Goal: Information Seeking & Learning: Learn about a topic

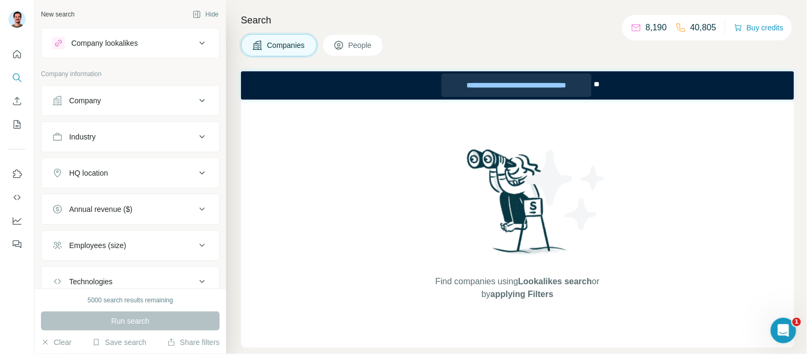
click at [541, 88] on div "**********" at bounding box center [516, 84] width 150 height 23
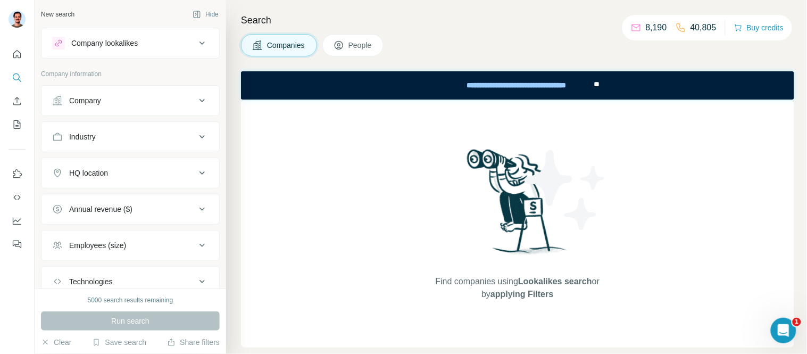
click at [101, 92] on button "Company" at bounding box center [131, 101] width 178 height 26
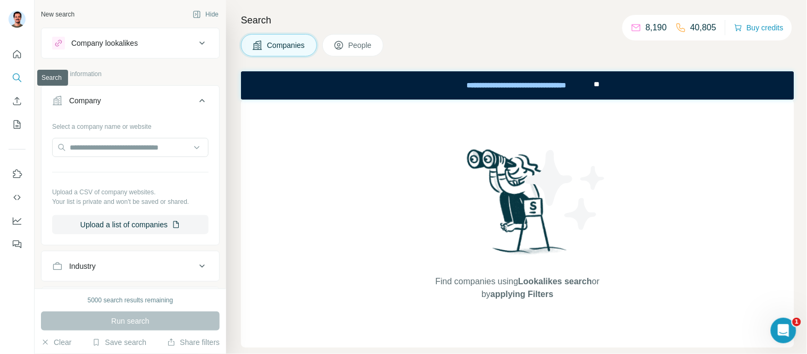
click at [18, 75] on icon "Search" at bounding box center [16, 76] width 7 height 7
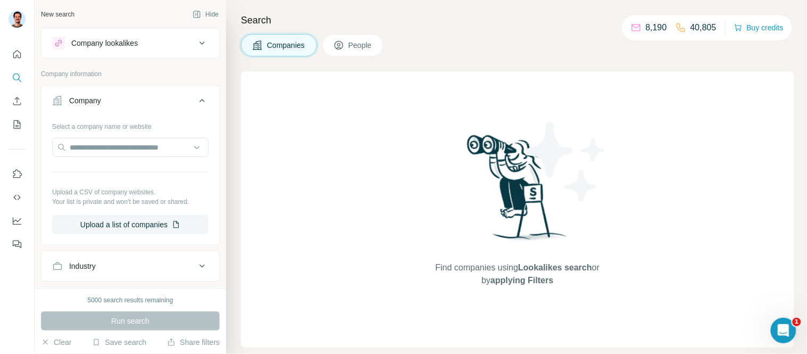
click at [89, 98] on div "Company" at bounding box center [85, 100] width 32 height 11
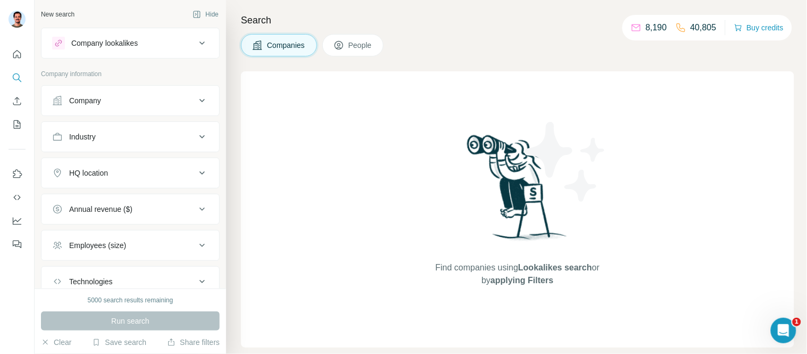
click at [89, 98] on div "Company" at bounding box center [85, 100] width 32 height 11
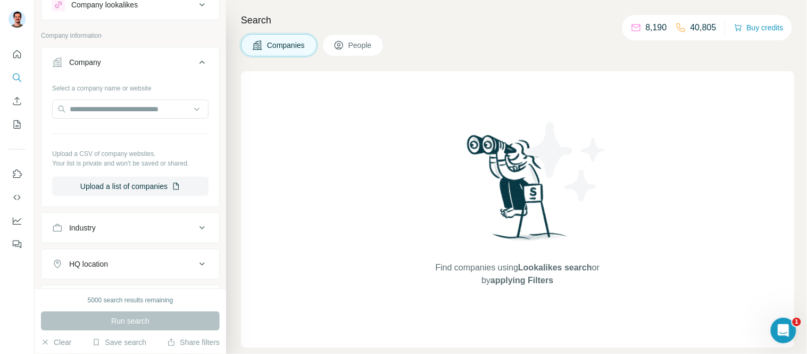
scroll to position [59, 0]
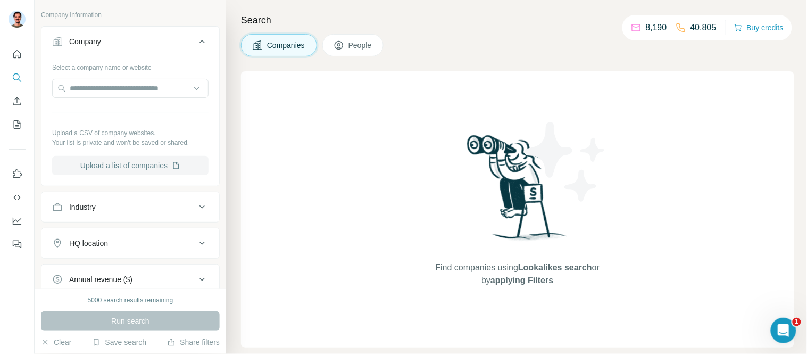
click at [122, 169] on button "Upload a list of companies" at bounding box center [130, 165] width 156 height 19
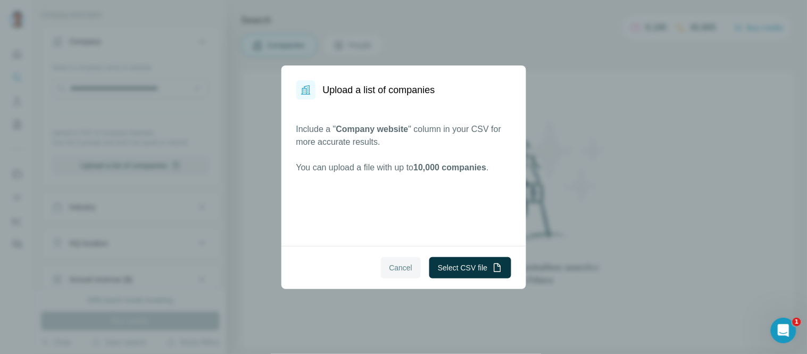
click at [407, 271] on span "Cancel" at bounding box center [401, 267] width 23 height 11
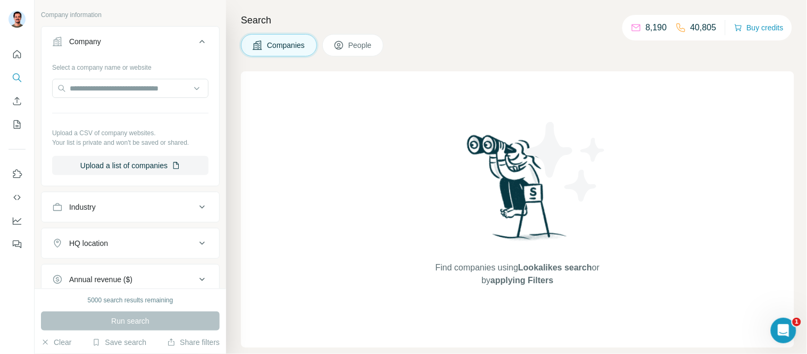
click at [84, 38] on div "Company" at bounding box center [85, 41] width 32 height 11
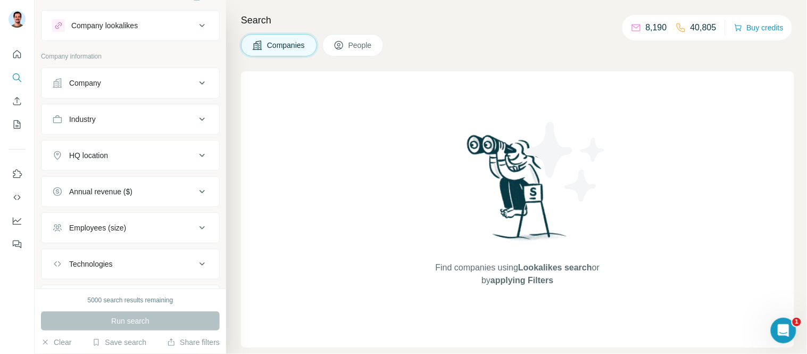
scroll to position [0, 0]
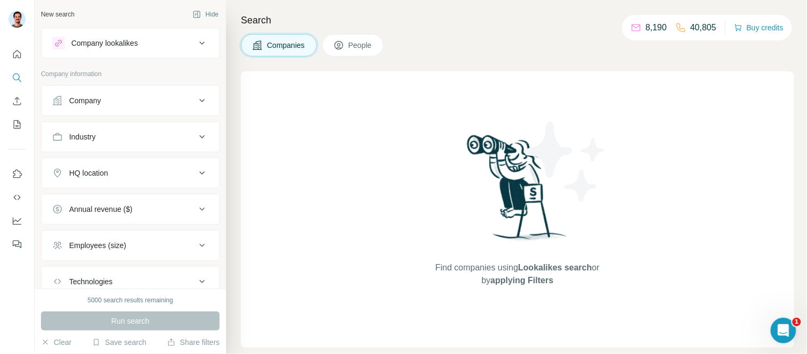
click at [102, 45] on div "Company lookalikes" at bounding box center [104, 43] width 67 height 11
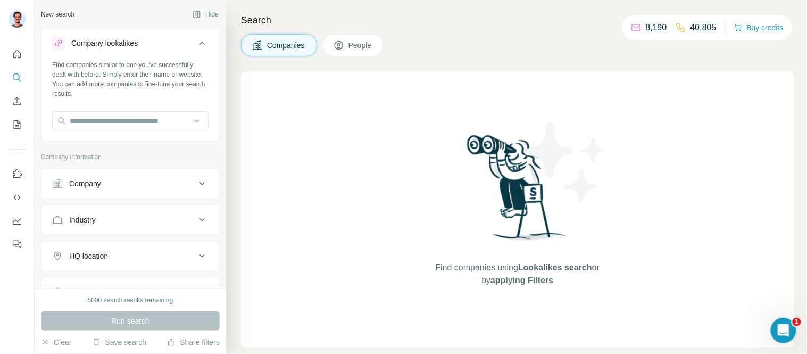
click at [102, 45] on div "Company lookalikes" at bounding box center [104, 43] width 67 height 11
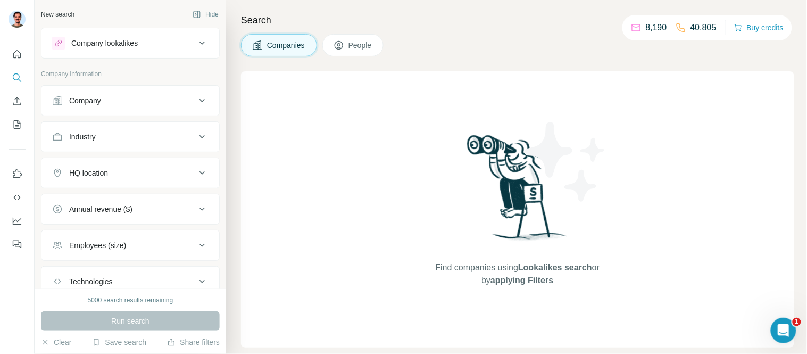
click at [93, 144] on button "Industry" at bounding box center [131, 137] width 178 height 26
click at [93, 144] on button "Industry" at bounding box center [131, 139] width 178 height 30
click at [373, 35] on button "People" at bounding box center [354, 45] width 62 height 22
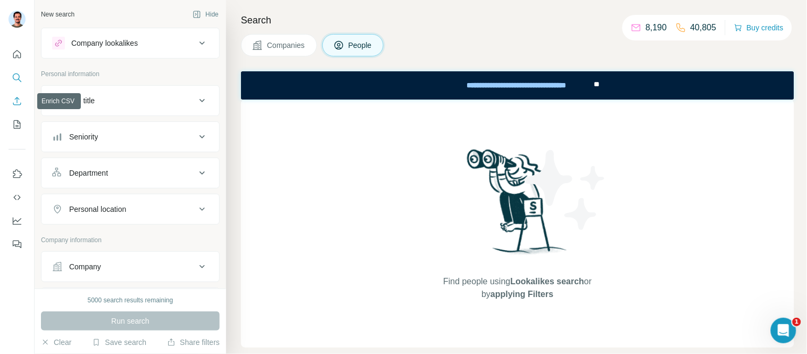
click at [15, 98] on icon "Enrich CSV" at bounding box center [17, 101] width 11 height 11
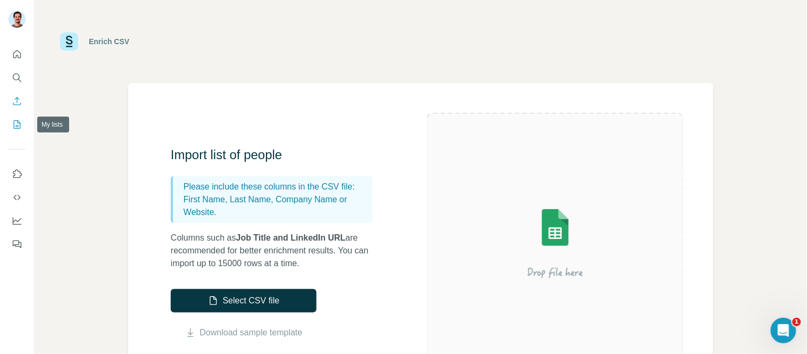
click at [19, 123] on icon "My lists" at bounding box center [17, 124] width 11 height 11
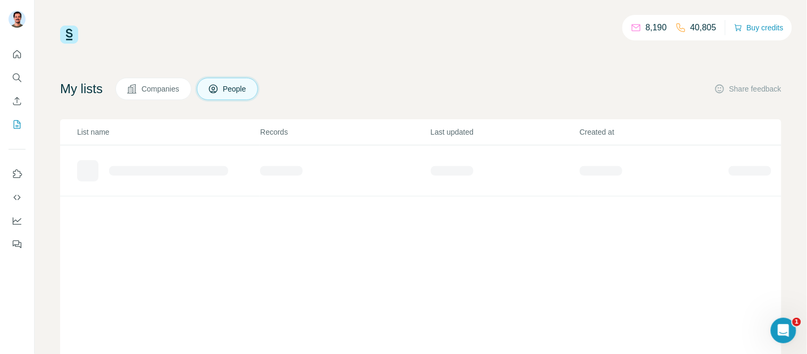
click at [156, 89] on span "Companies" at bounding box center [161, 89] width 39 height 11
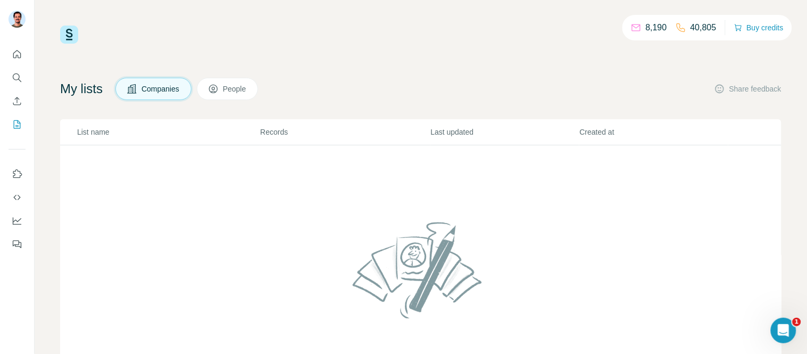
click at [236, 89] on span "People" at bounding box center [235, 89] width 24 height 11
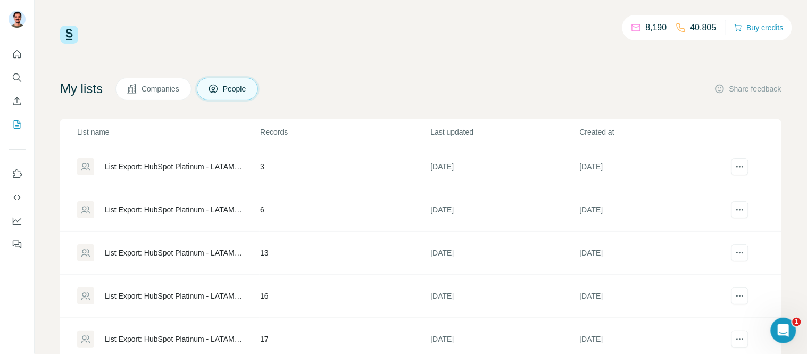
click at [27, 75] on div at bounding box center [17, 146] width 34 height 216
click at [17, 53] on icon "Quick start" at bounding box center [17, 54] width 11 height 11
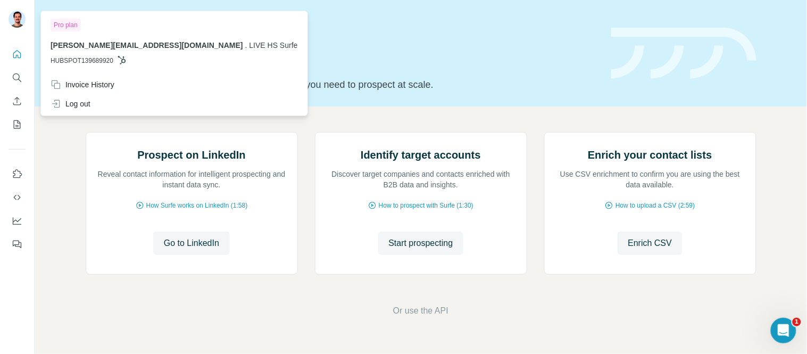
click at [19, 21] on img at bounding box center [17, 19] width 17 height 17
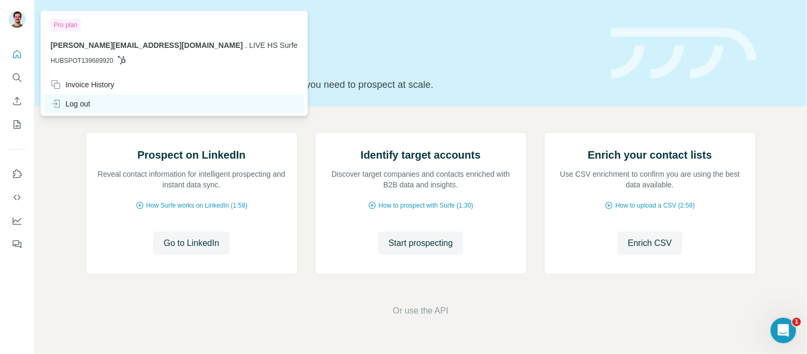
click at [83, 108] on div "Log out" at bounding box center [71, 103] width 40 height 11
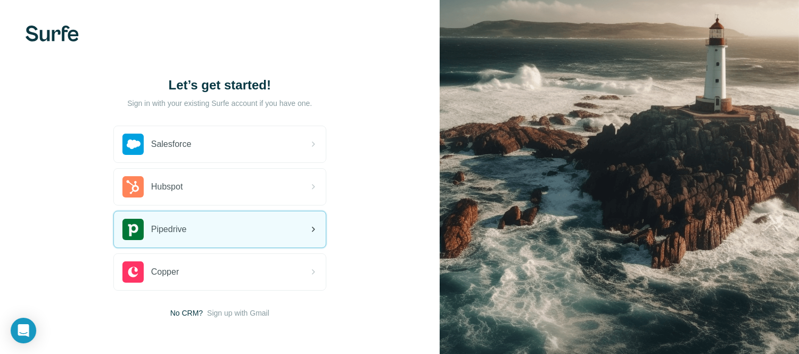
click at [215, 225] on div "Pipedrive" at bounding box center [220, 229] width 212 height 36
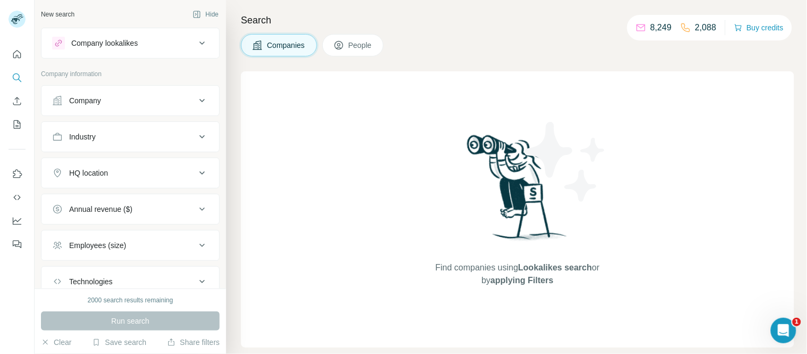
click at [112, 136] on div "Industry" at bounding box center [124, 136] width 144 height 11
click at [110, 132] on div "Industry" at bounding box center [124, 136] width 144 height 11
click at [112, 172] on div "HQ location" at bounding box center [124, 173] width 144 height 11
click at [89, 204] on input "text" at bounding box center [130, 199] width 156 height 19
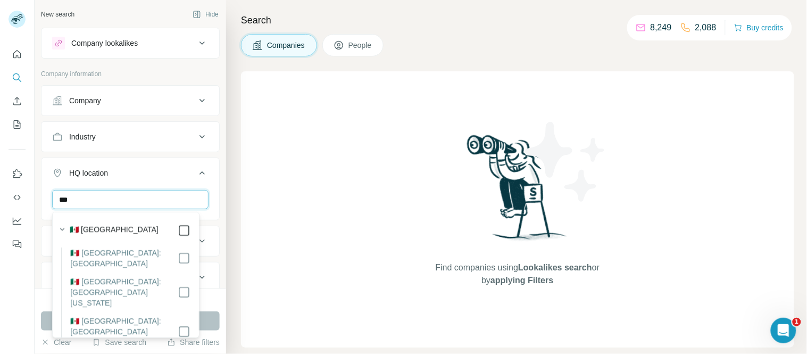
type input "***"
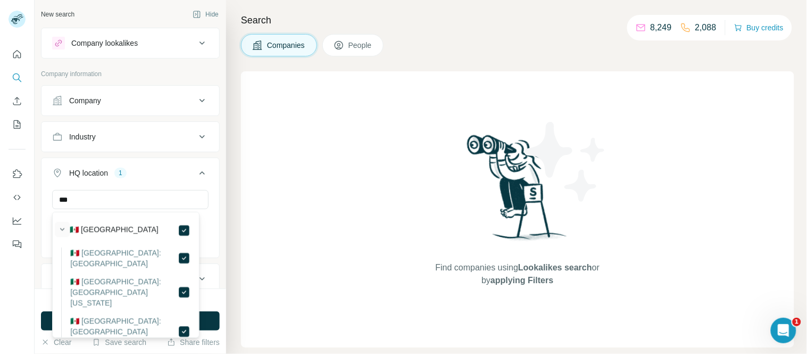
click at [65, 229] on icon "button" at bounding box center [62, 229] width 11 height 11
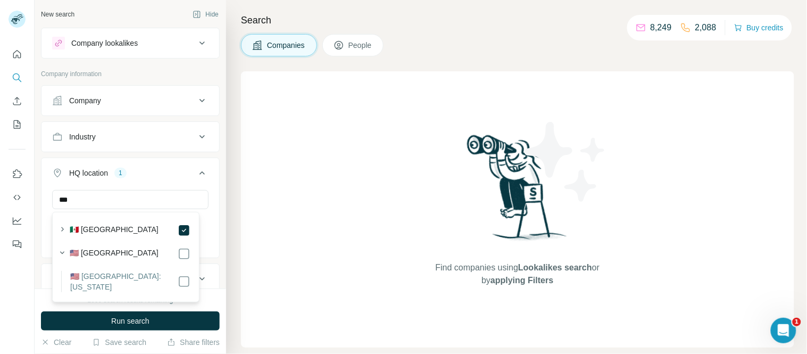
click at [85, 171] on div "HQ location" at bounding box center [88, 173] width 39 height 11
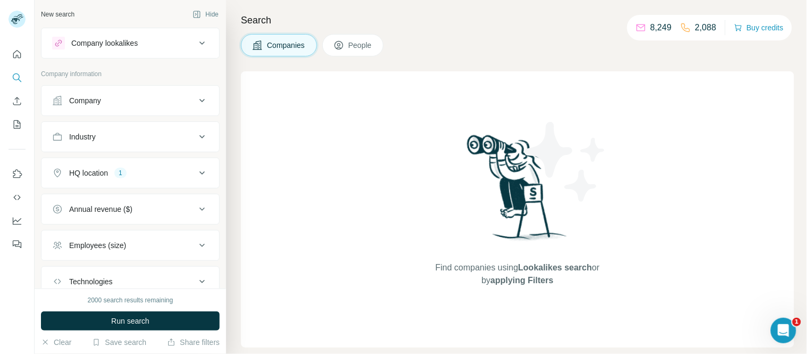
click at [83, 134] on div "Industry" at bounding box center [82, 136] width 27 height 11
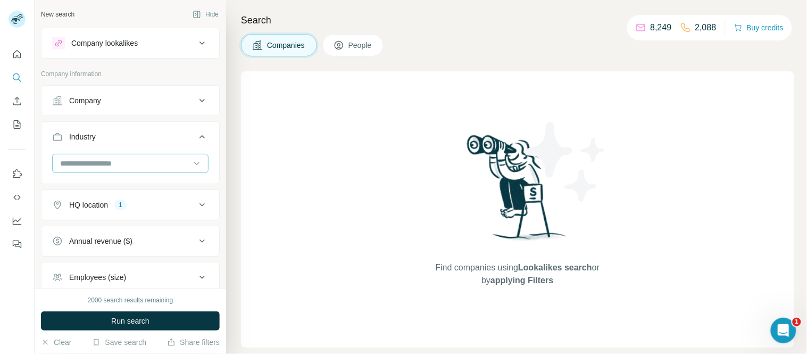
click at [126, 159] on input at bounding box center [124, 164] width 131 height 12
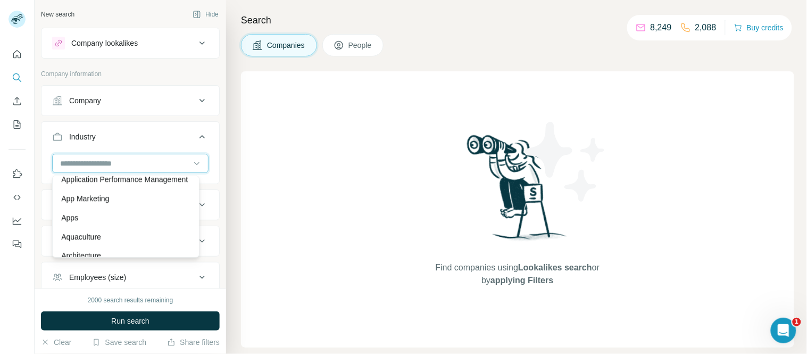
click at [109, 161] on input at bounding box center [124, 164] width 131 height 12
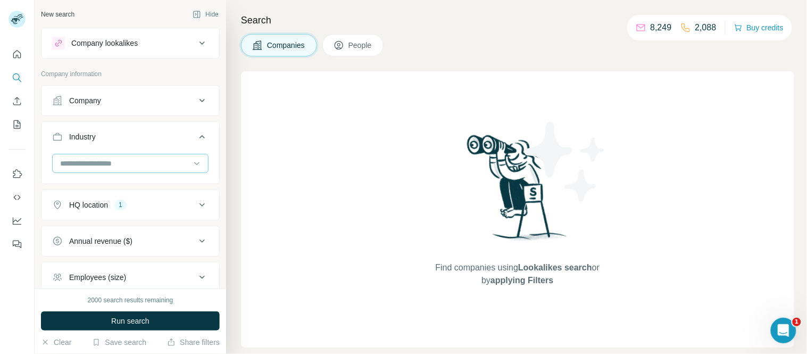
click at [102, 161] on input at bounding box center [124, 164] width 131 height 12
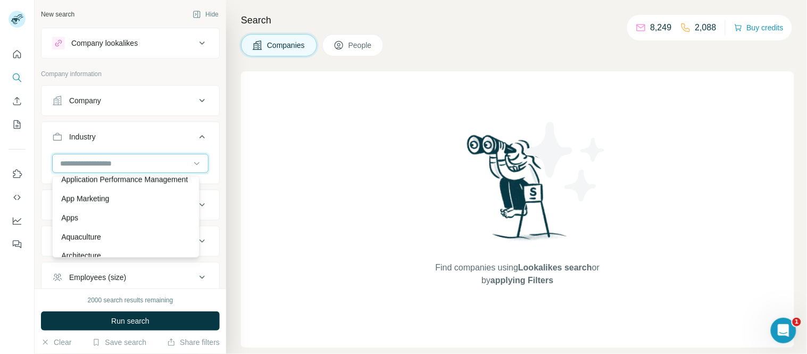
click at [98, 161] on input at bounding box center [124, 164] width 131 height 12
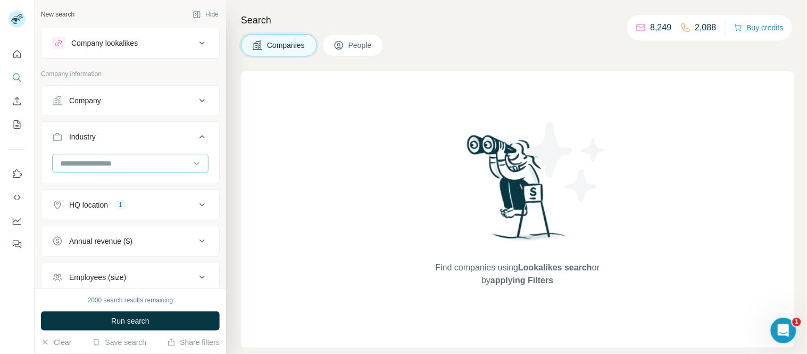
click at [75, 161] on input at bounding box center [124, 164] width 131 height 12
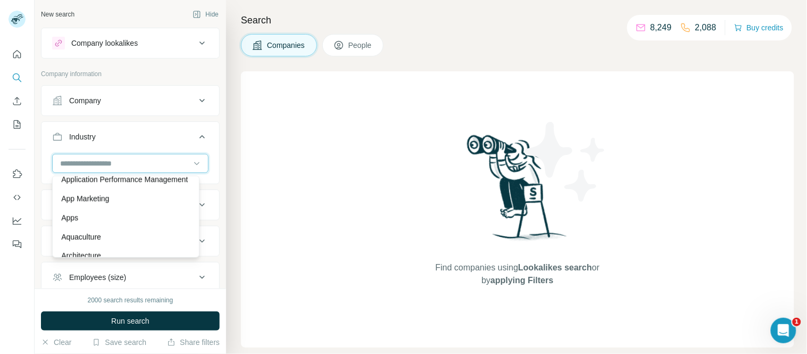
click at [68, 161] on input at bounding box center [124, 164] width 131 height 12
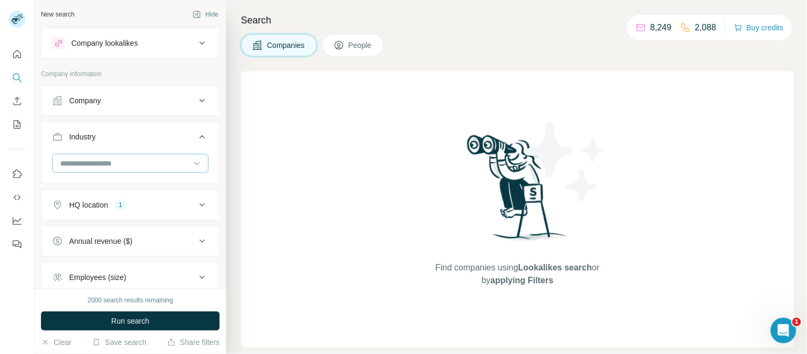
click at [68, 161] on input at bounding box center [124, 164] width 131 height 12
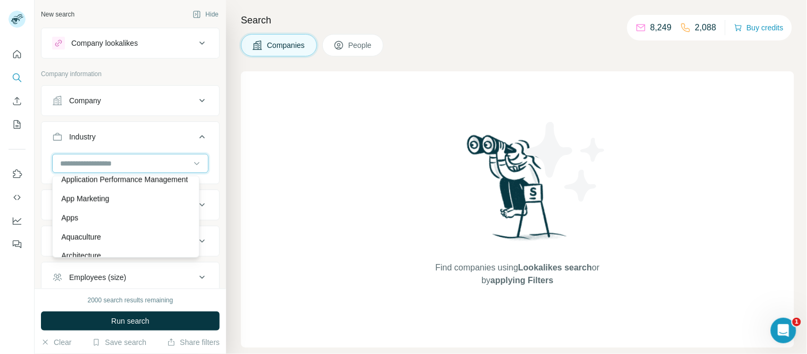
click at [68, 161] on input at bounding box center [124, 164] width 131 height 12
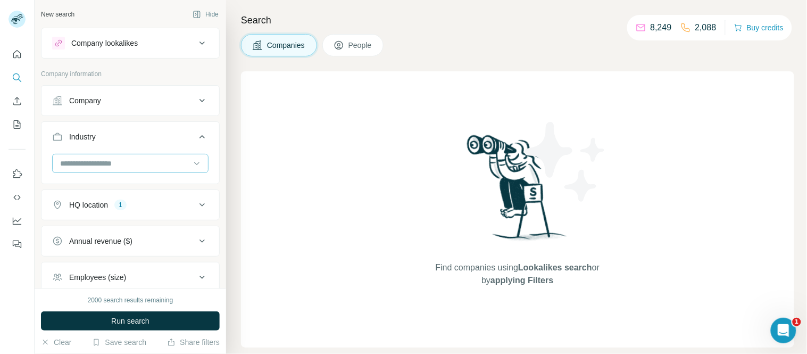
click at [68, 161] on input at bounding box center [124, 164] width 131 height 12
click at [42, 160] on div at bounding box center [131, 168] width 178 height 28
click at [61, 162] on input at bounding box center [124, 164] width 131 height 12
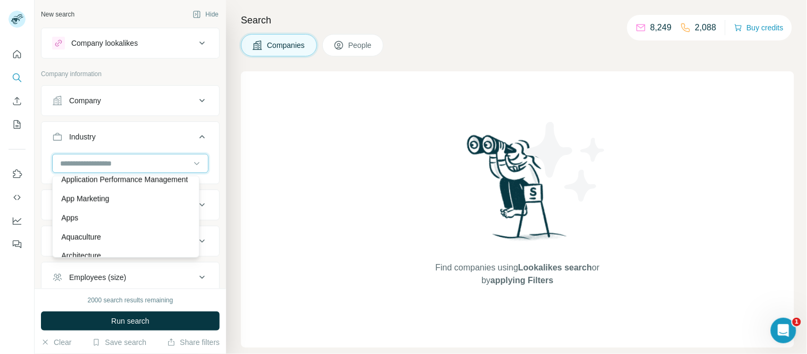
click at [62, 162] on input at bounding box center [124, 164] width 131 height 12
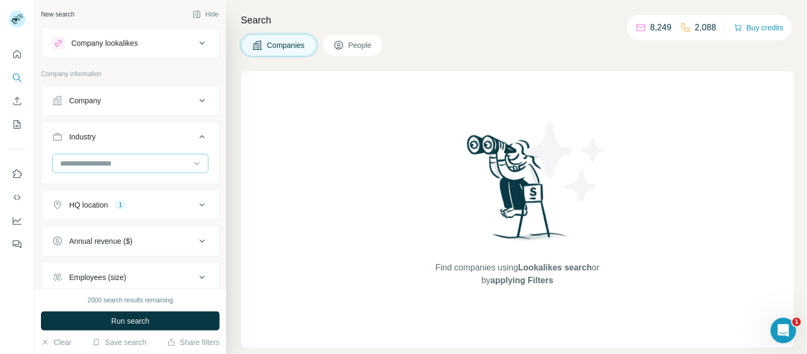
click at [62, 162] on input at bounding box center [124, 164] width 131 height 12
type input "****"
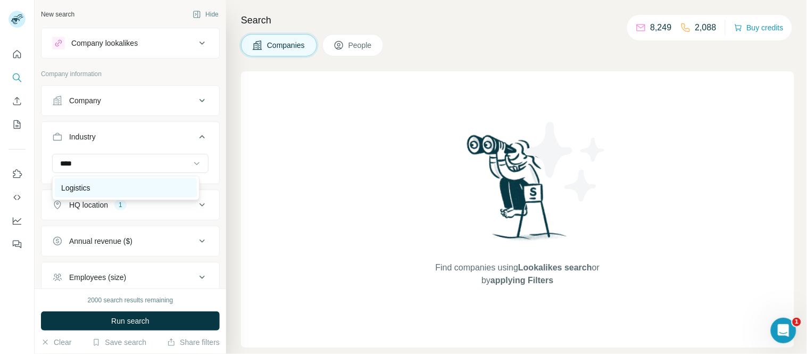
click at [75, 188] on p "Logistics" at bounding box center [75, 188] width 29 height 11
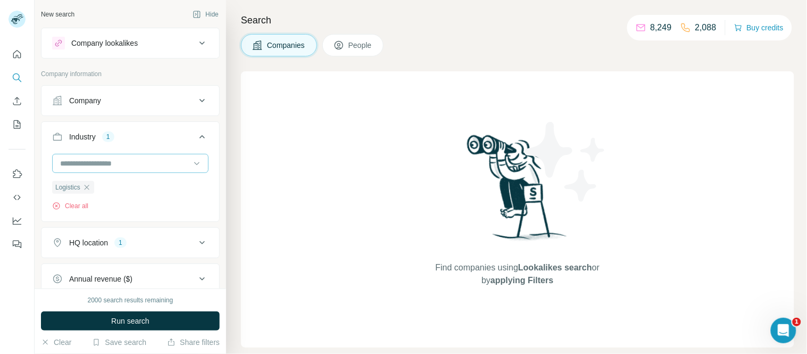
click at [94, 160] on input at bounding box center [124, 164] width 131 height 12
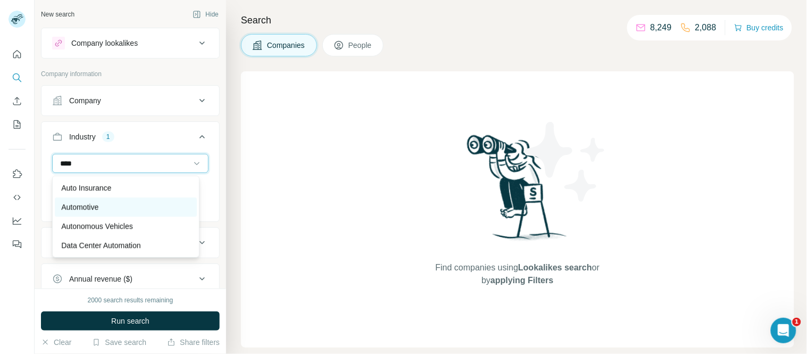
type input "****"
click at [94, 209] on p "Automotive" at bounding box center [79, 207] width 37 height 11
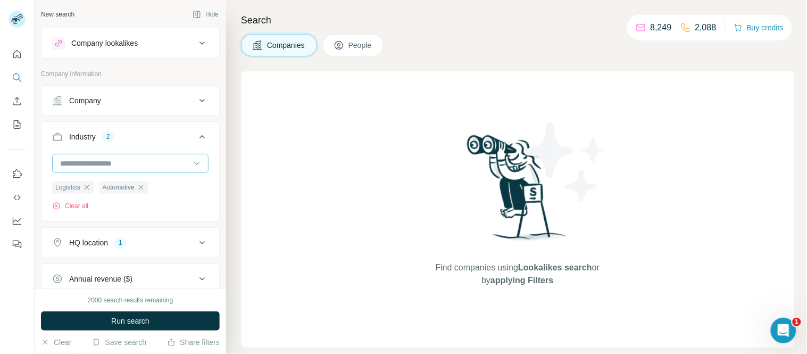
click at [93, 161] on input at bounding box center [124, 164] width 131 height 12
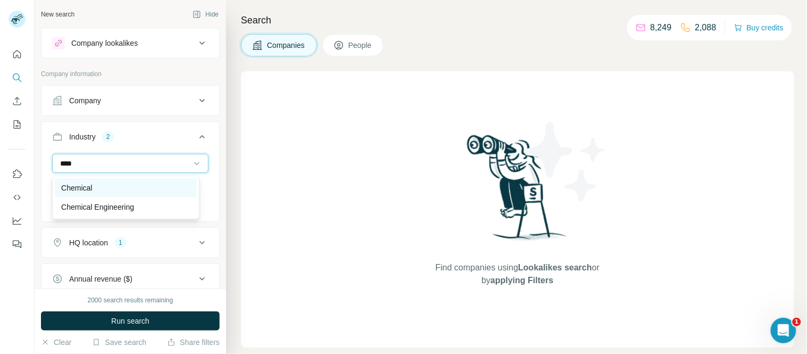
type input "****"
click at [78, 185] on p "Chemical" at bounding box center [76, 188] width 31 height 11
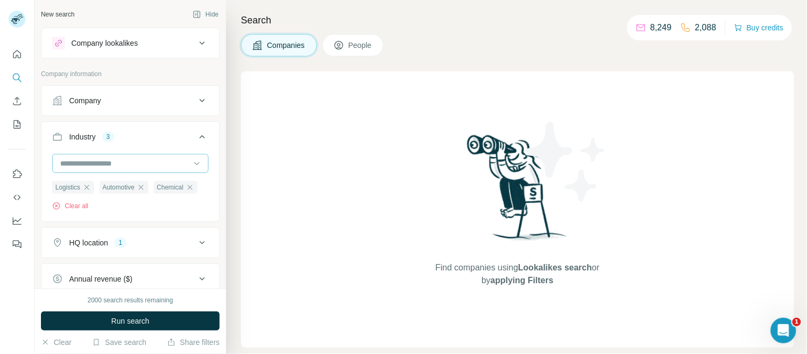
click at [83, 163] on input at bounding box center [124, 164] width 131 height 12
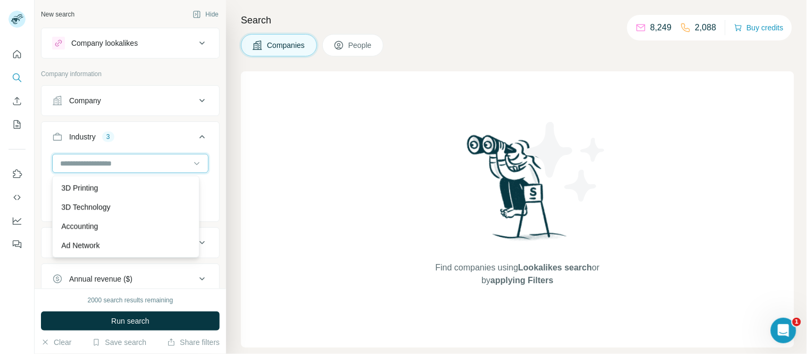
click at [77, 158] on input at bounding box center [124, 164] width 131 height 12
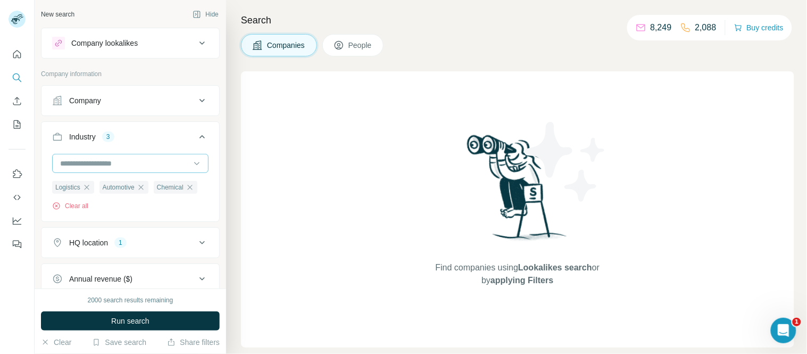
click at [77, 158] on input at bounding box center [124, 164] width 131 height 12
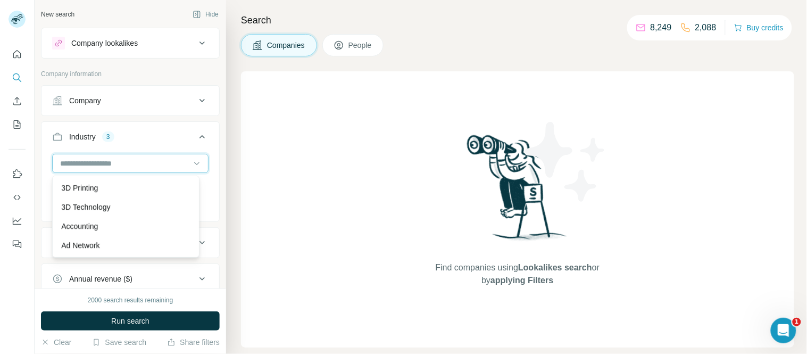
click at [77, 167] on input at bounding box center [124, 164] width 131 height 12
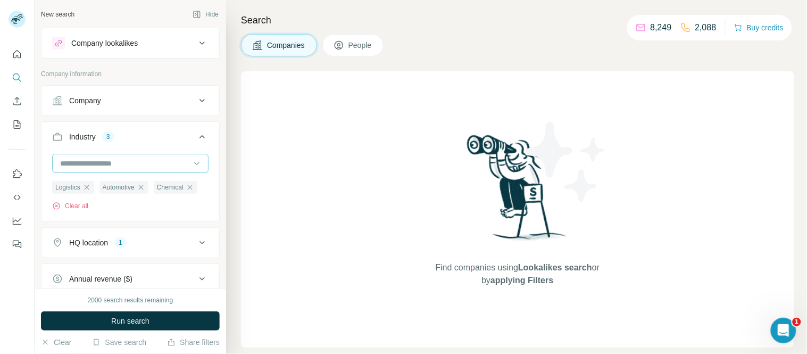
click at [77, 167] on input at bounding box center [124, 164] width 131 height 12
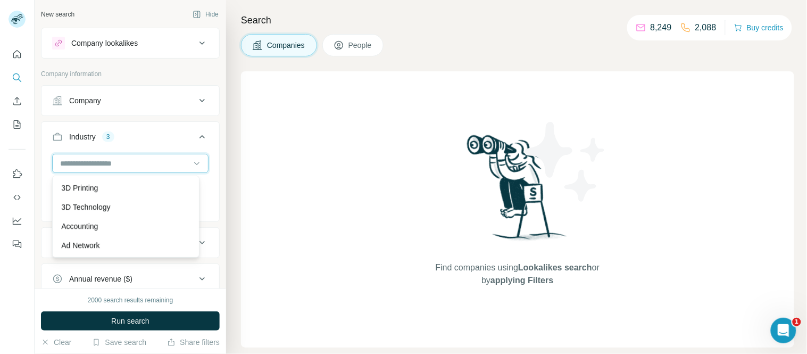
click at [77, 166] on input at bounding box center [124, 164] width 131 height 12
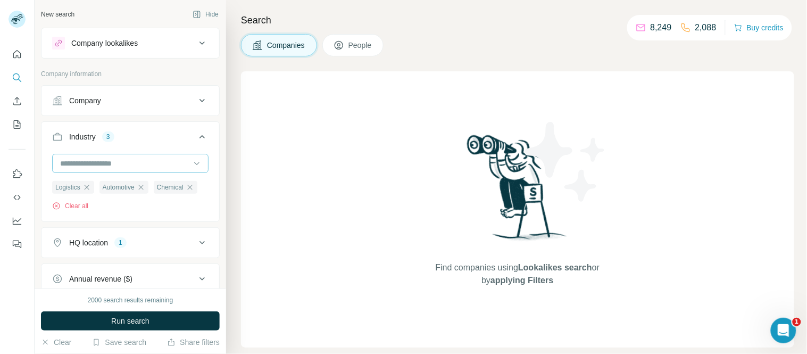
click at [77, 166] on input at bounding box center [124, 164] width 131 height 12
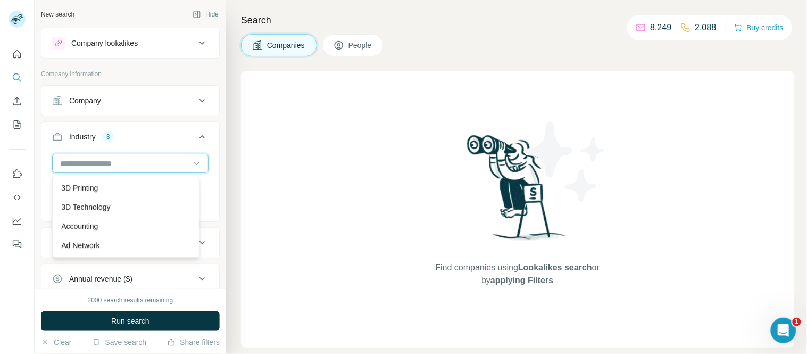
click at [77, 162] on input at bounding box center [124, 164] width 131 height 12
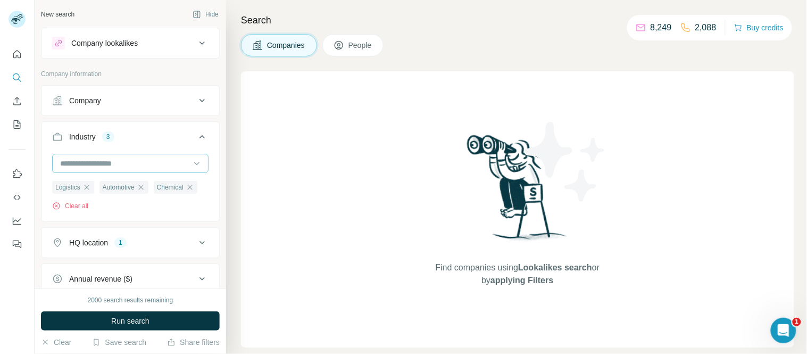
click at [77, 162] on input at bounding box center [124, 164] width 131 height 12
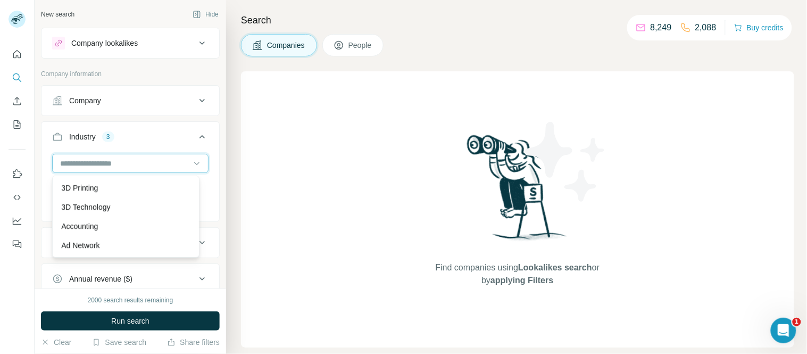
click at [77, 162] on input at bounding box center [124, 164] width 131 height 12
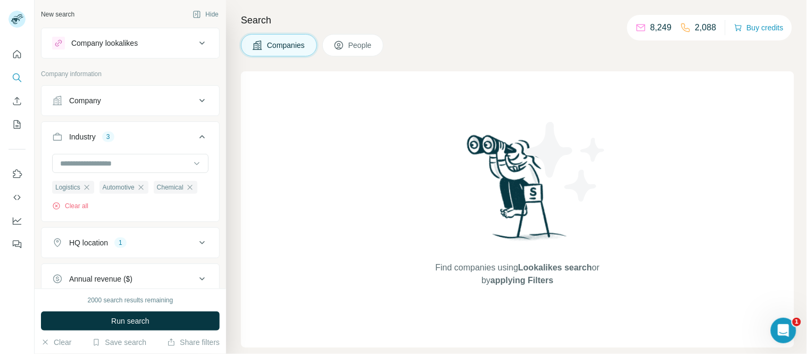
click at [96, 145] on button "Industry 3" at bounding box center [131, 139] width 178 height 30
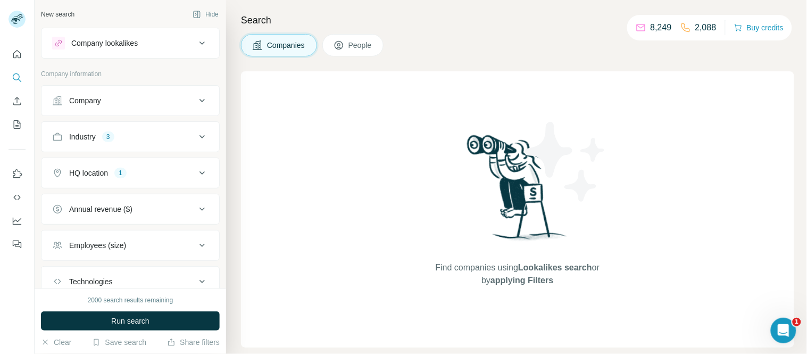
click at [141, 136] on div "Industry 3" at bounding box center [124, 136] width 144 height 11
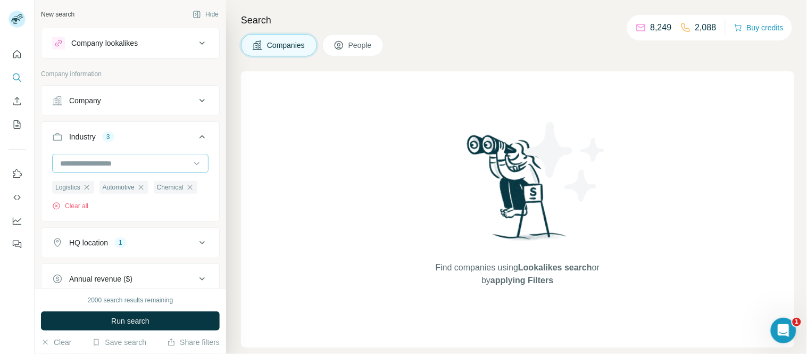
drag, startPoint x: 147, startPoint y: 151, endPoint x: 152, endPoint y: 161, distance: 11.2
click at [148, 156] on div "Industry 3 Logistics Automotive Chemical Clear all" at bounding box center [130, 171] width 179 height 101
click at [152, 161] on input at bounding box center [124, 164] width 131 height 12
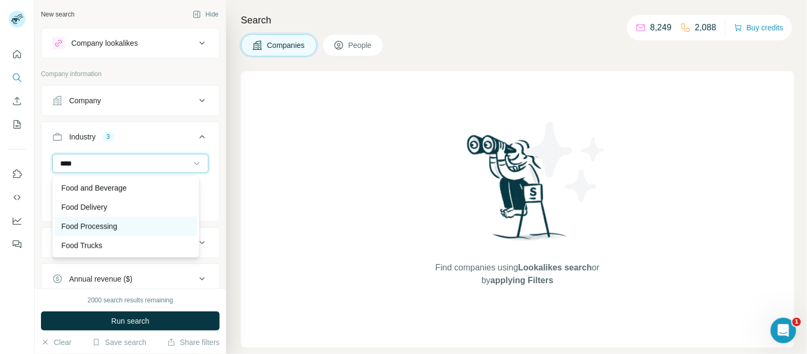
type input "****"
click at [117, 225] on p "Food Processing" at bounding box center [89, 226] width 56 height 11
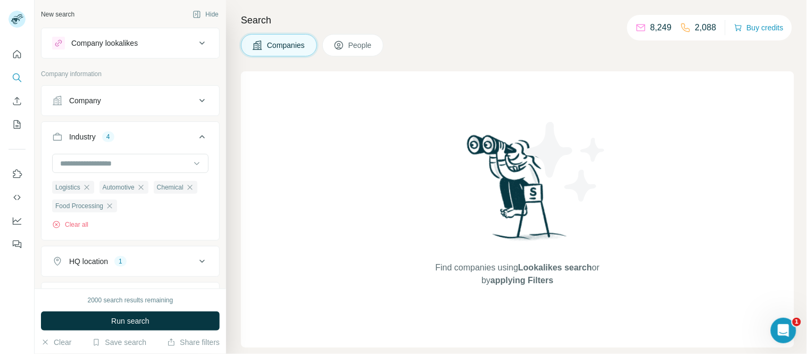
click at [76, 136] on div "Industry" at bounding box center [82, 136] width 27 height 11
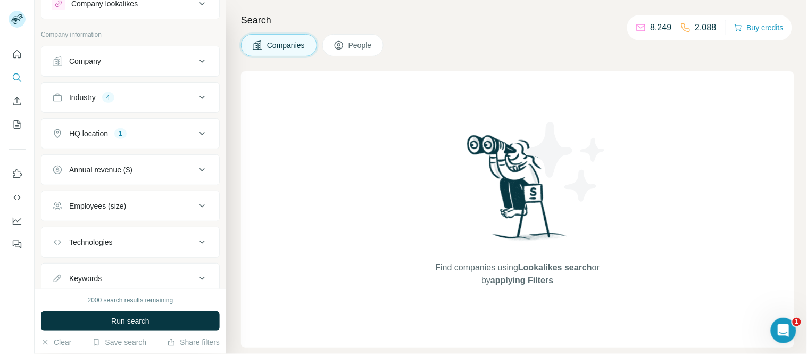
scroll to position [59, 0]
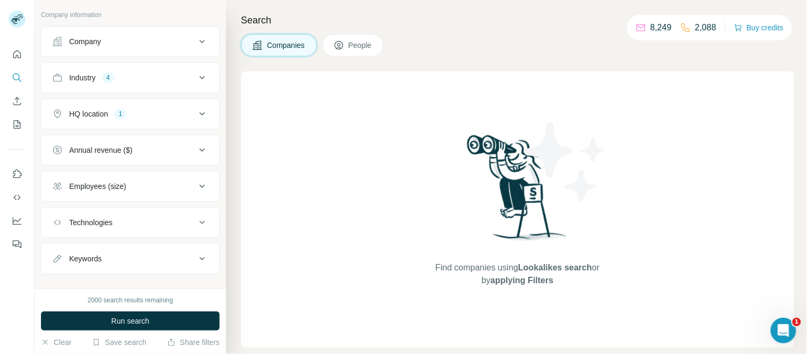
click at [125, 188] on div "Employees (size)" at bounding box center [97, 186] width 57 height 11
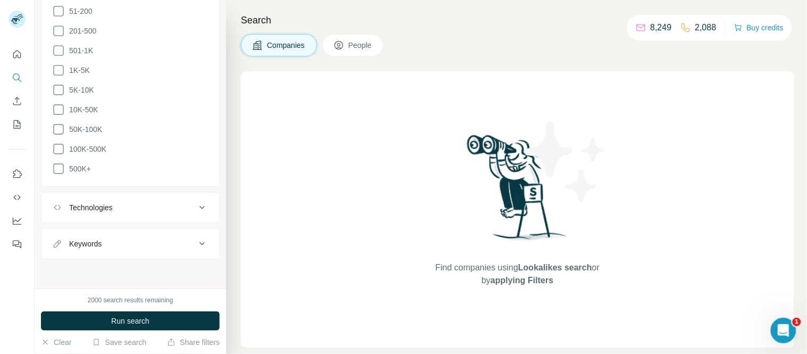
scroll to position [139, 0]
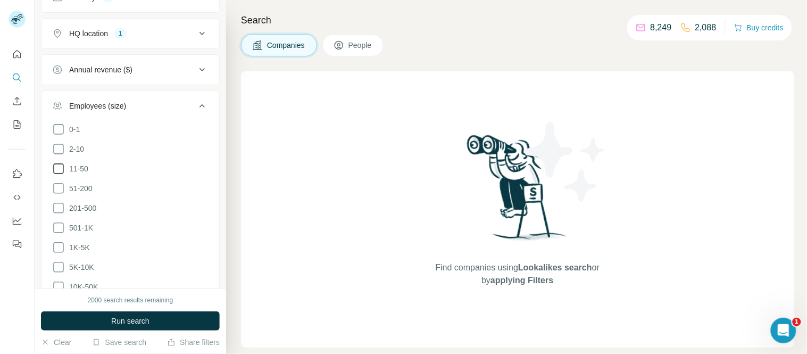
click at [59, 169] on icon at bounding box center [58, 168] width 13 height 13
click at [57, 187] on icon at bounding box center [58, 188] width 13 height 13
click at [55, 209] on icon at bounding box center [58, 208] width 13 height 13
click at [59, 226] on icon at bounding box center [58, 227] width 13 height 13
click at [57, 250] on icon at bounding box center [58, 247] width 13 height 13
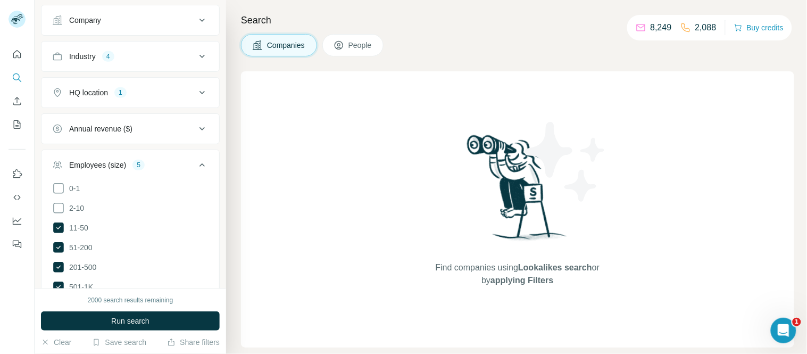
click at [89, 165] on div "Employees (size)" at bounding box center [97, 165] width 57 height 11
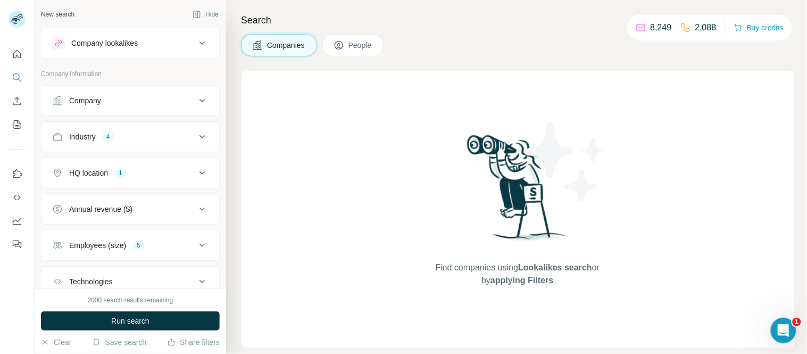
click at [362, 48] on span "People" at bounding box center [361, 45] width 24 height 11
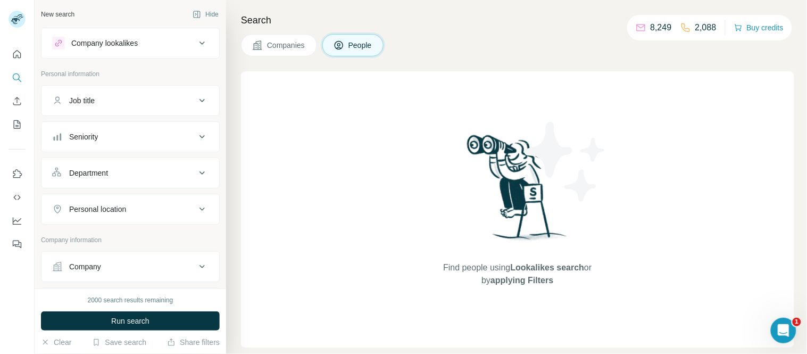
click at [110, 168] on button "Department" at bounding box center [131, 173] width 178 height 26
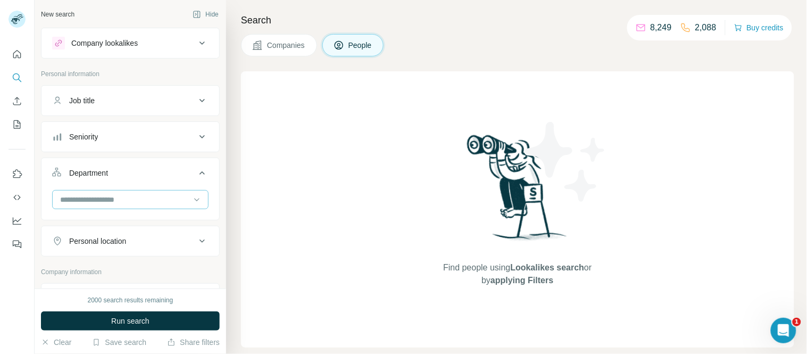
click at [128, 200] on input at bounding box center [124, 200] width 131 height 12
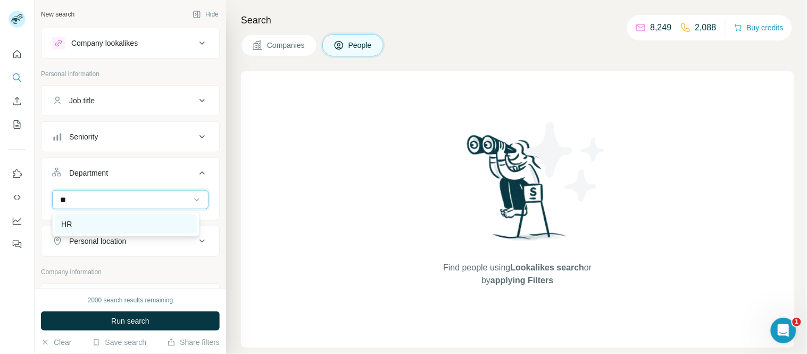
type input "**"
click at [64, 225] on p "HR" at bounding box center [66, 224] width 11 height 11
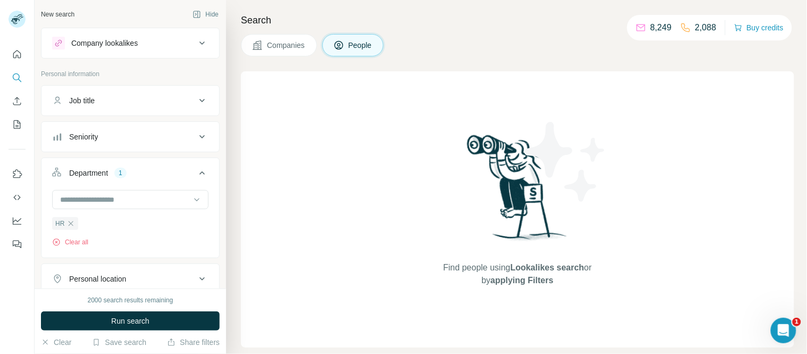
click at [95, 171] on div "Department" at bounding box center [88, 173] width 39 height 11
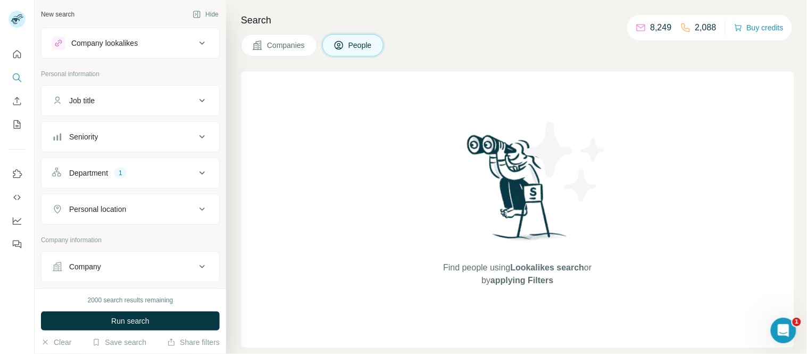
click at [94, 99] on div "Job title" at bounding box center [82, 100] width 26 height 11
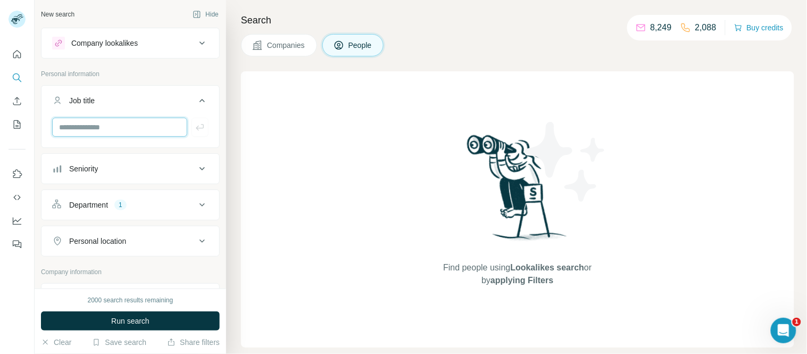
click at [96, 118] on input "text" at bounding box center [119, 127] width 135 height 19
click at [92, 94] on button "Job title" at bounding box center [131, 103] width 178 height 30
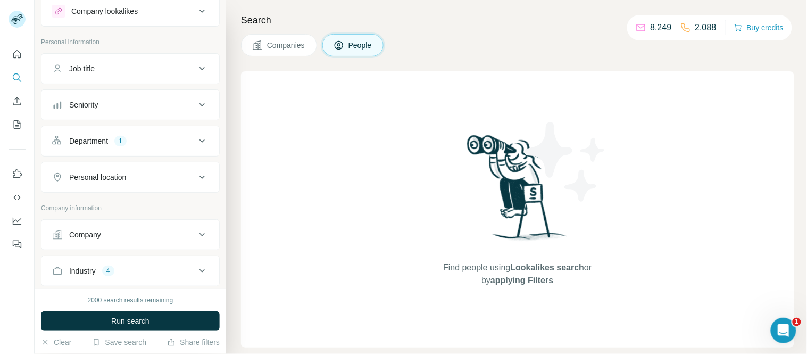
scroll to position [59, 0]
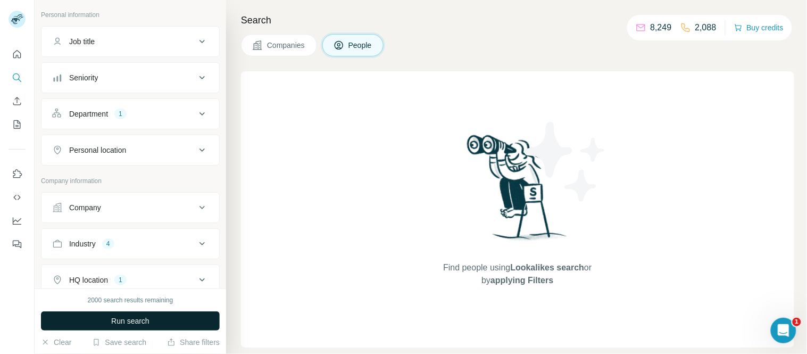
click at [142, 322] on span "Run search" at bounding box center [130, 321] width 38 height 11
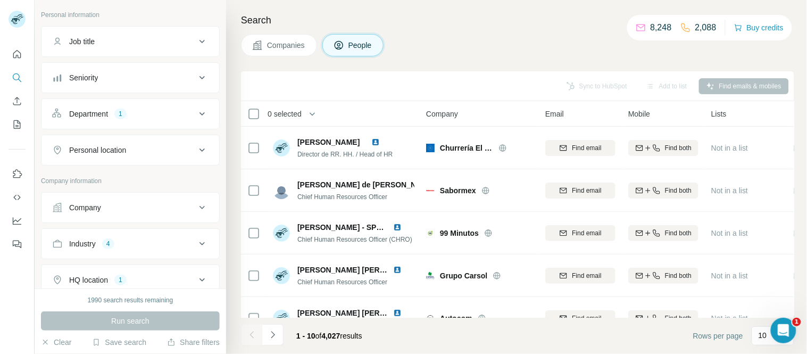
click at [280, 53] on button "Companies" at bounding box center [279, 45] width 76 height 22
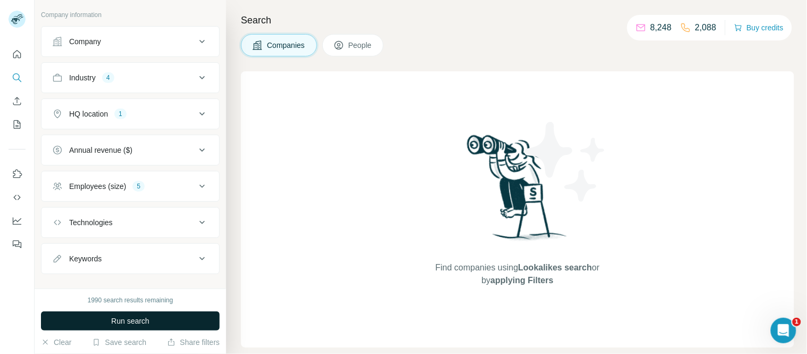
click at [136, 320] on span "Run search" at bounding box center [130, 321] width 38 height 11
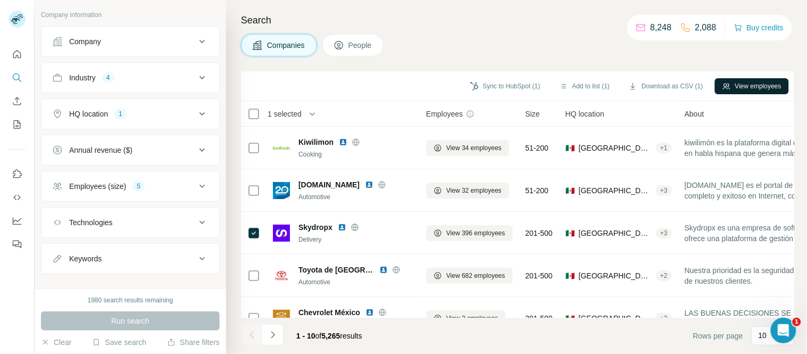
click at [744, 88] on button "View employees" at bounding box center [752, 86] width 74 height 16
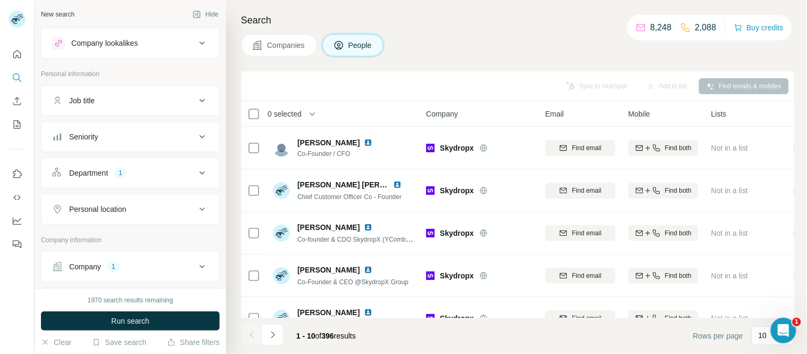
click at [113, 177] on div "Department 1" at bounding box center [124, 173] width 144 height 11
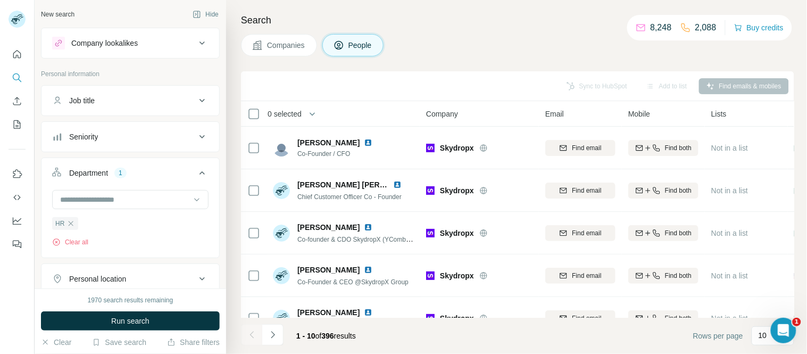
click at [108, 317] on button "Run search" at bounding box center [130, 320] width 179 height 19
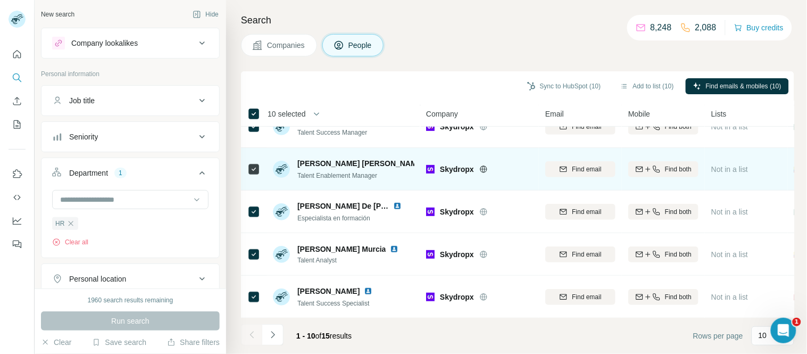
scroll to position [118, 0]
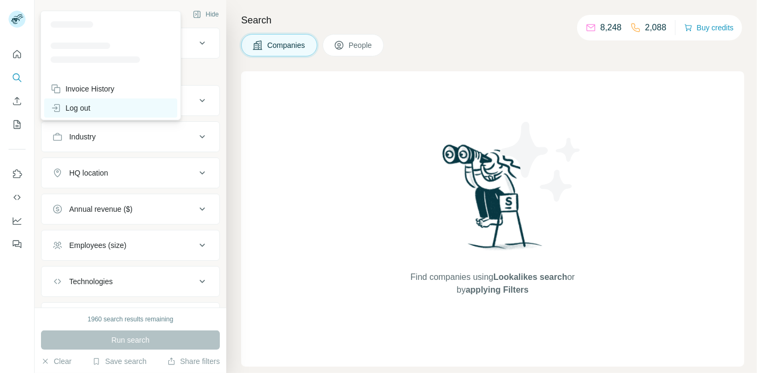
click at [90, 108] on div "Log out" at bounding box center [71, 108] width 40 height 11
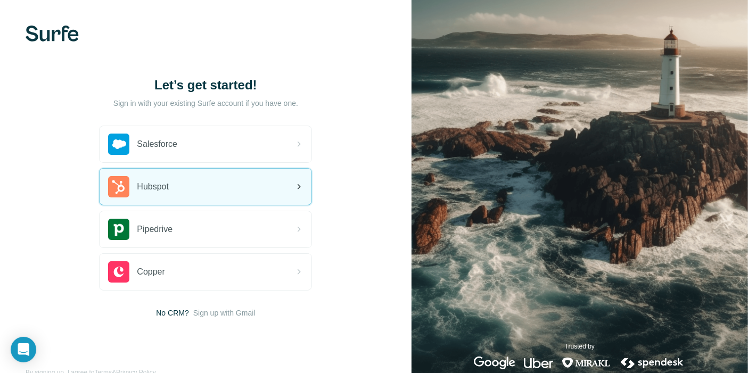
click at [169, 194] on div "Hubspot" at bounding box center [138, 186] width 61 height 21
